Goal: Task Accomplishment & Management: Manage account settings

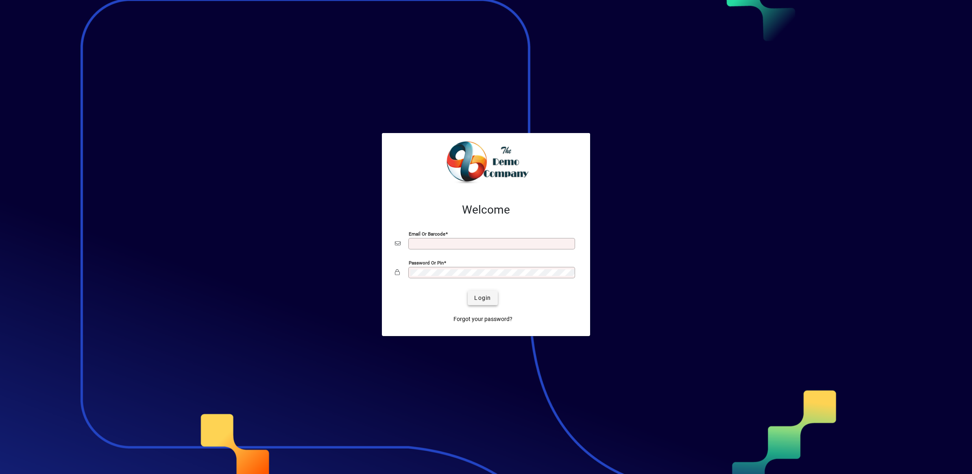
type input "**********"
click at [488, 299] on span "Login" at bounding box center [482, 298] width 17 height 9
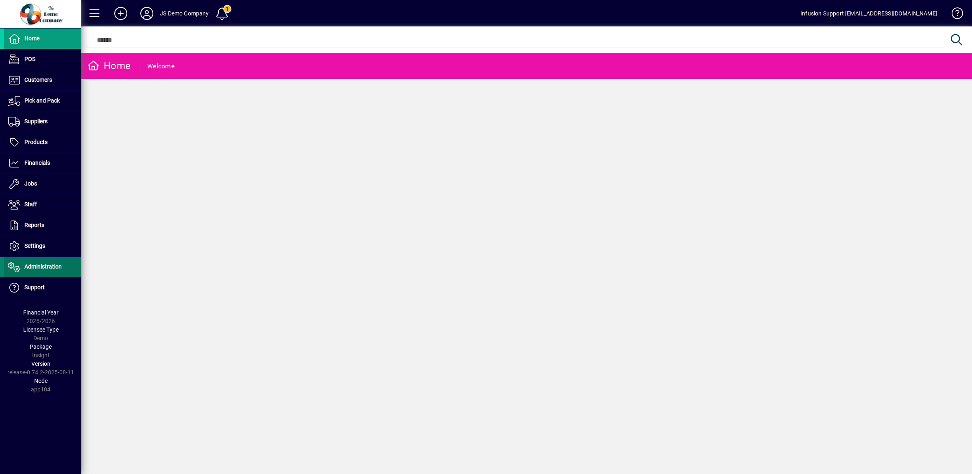
click at [31, 267] on span "Administration" at bounding box center [42, 266] width 37 height 7
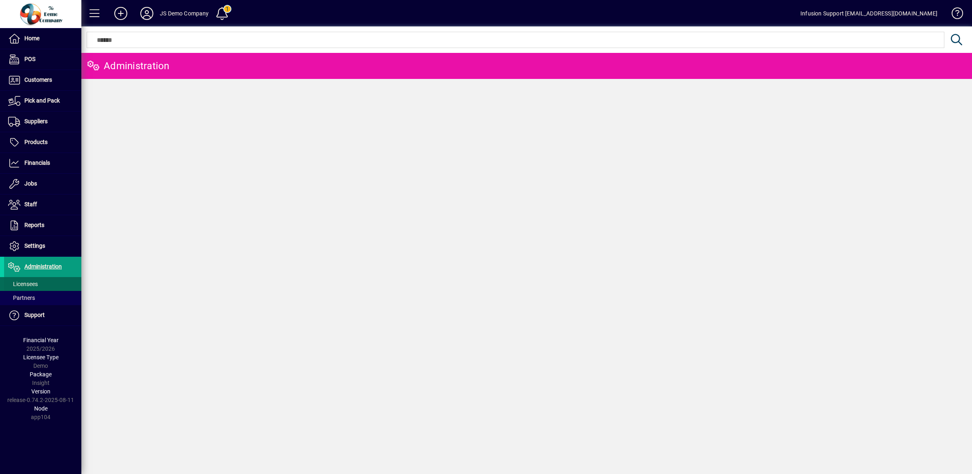
click at [26, 281] on span "Licensees" at bounding box center [23, 284] width 30 height 7
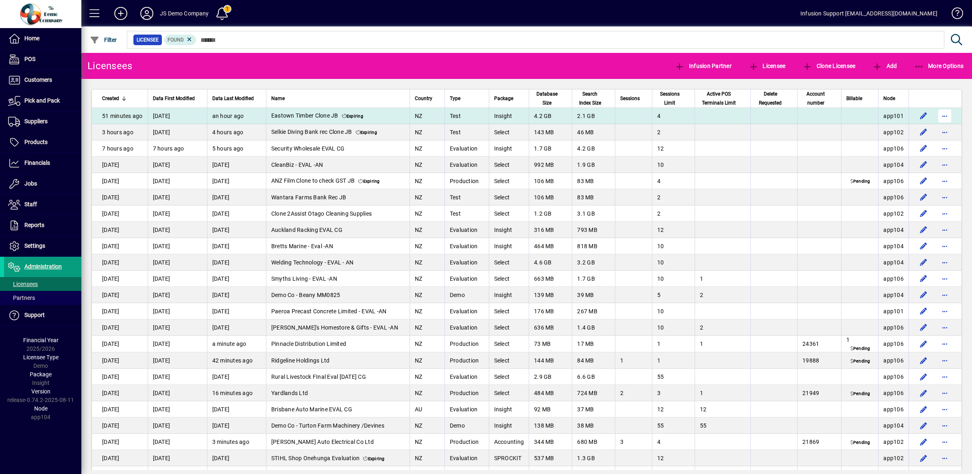
click at [935, 117] on span "button" at bounding box center [945, 116] width 20 height 20
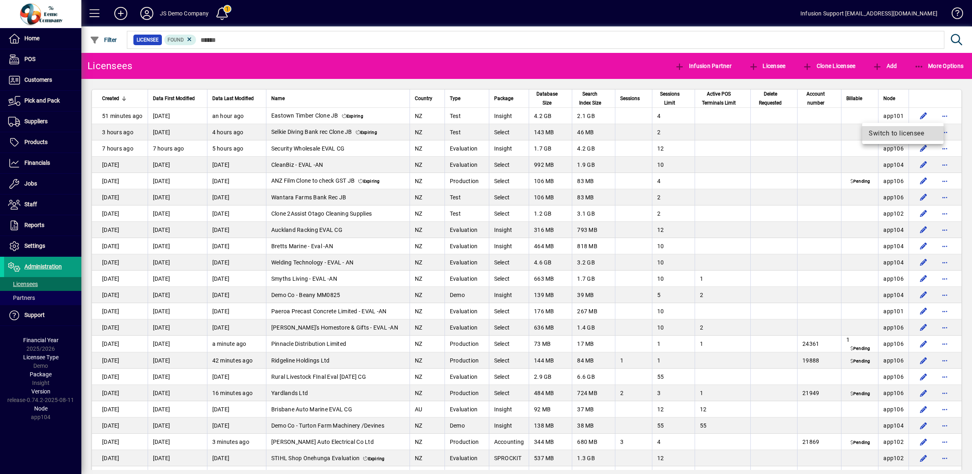
click at [894, 131] on span "Switch to licensee" at bounding box center [903, 134] width 68 height 10
